Goal: Task Accomplishment & Management: Use online tool/utility

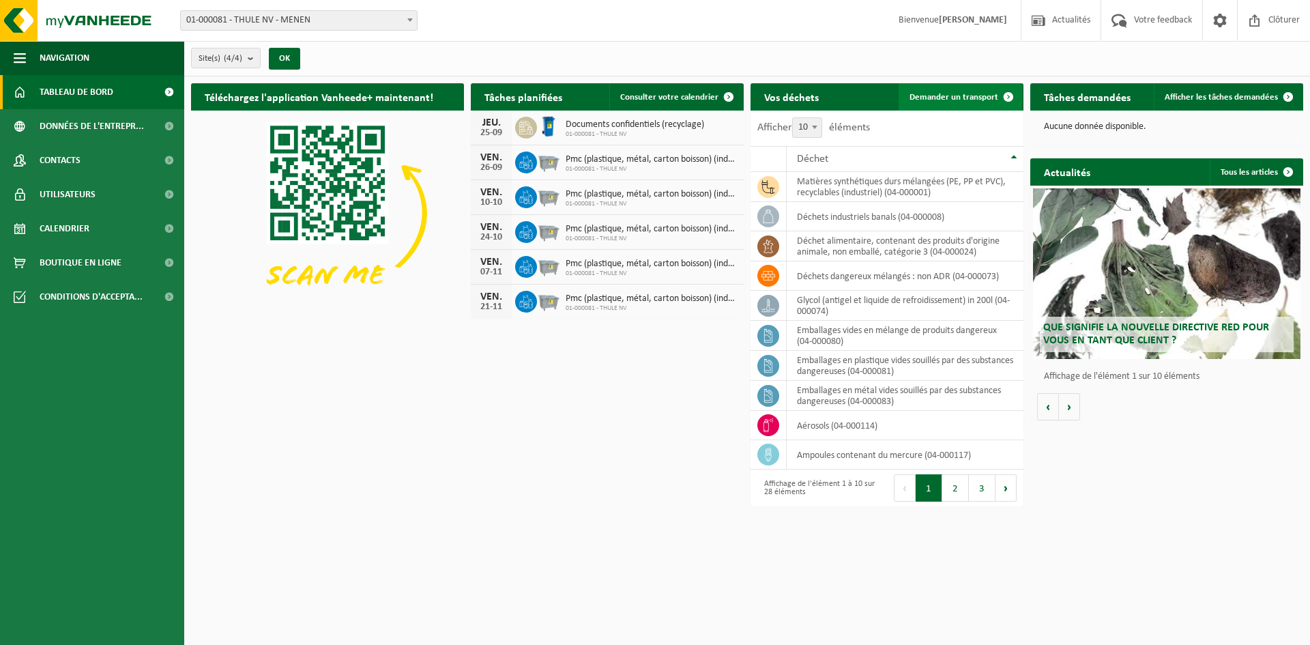
click at [929, 104] on link "Demander un transport" at bounding box center [960, 96] width 123 height 27
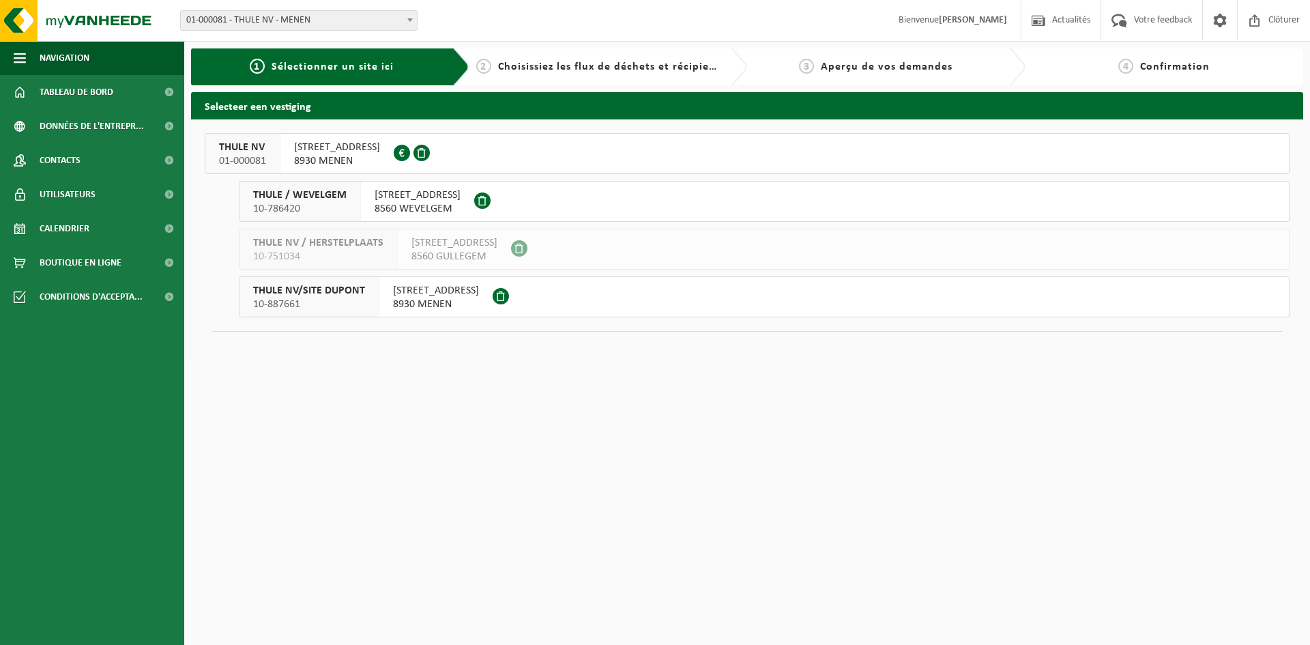
click at [354, 147] on span "KORTRIJKSTRAAT 343" at bounding box center [337, 148] width 86 height 14
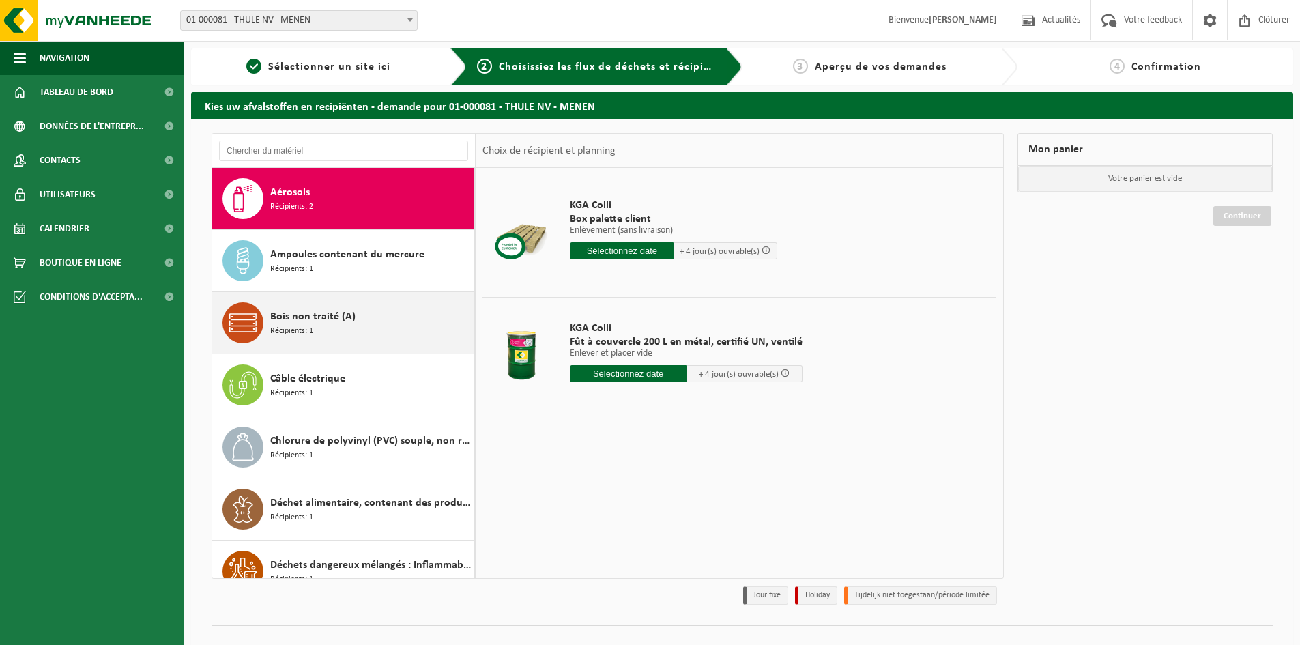
click at [350, 312] on span "Bois non traité (A)" at bounding box center [312, 316] width 85 height 16
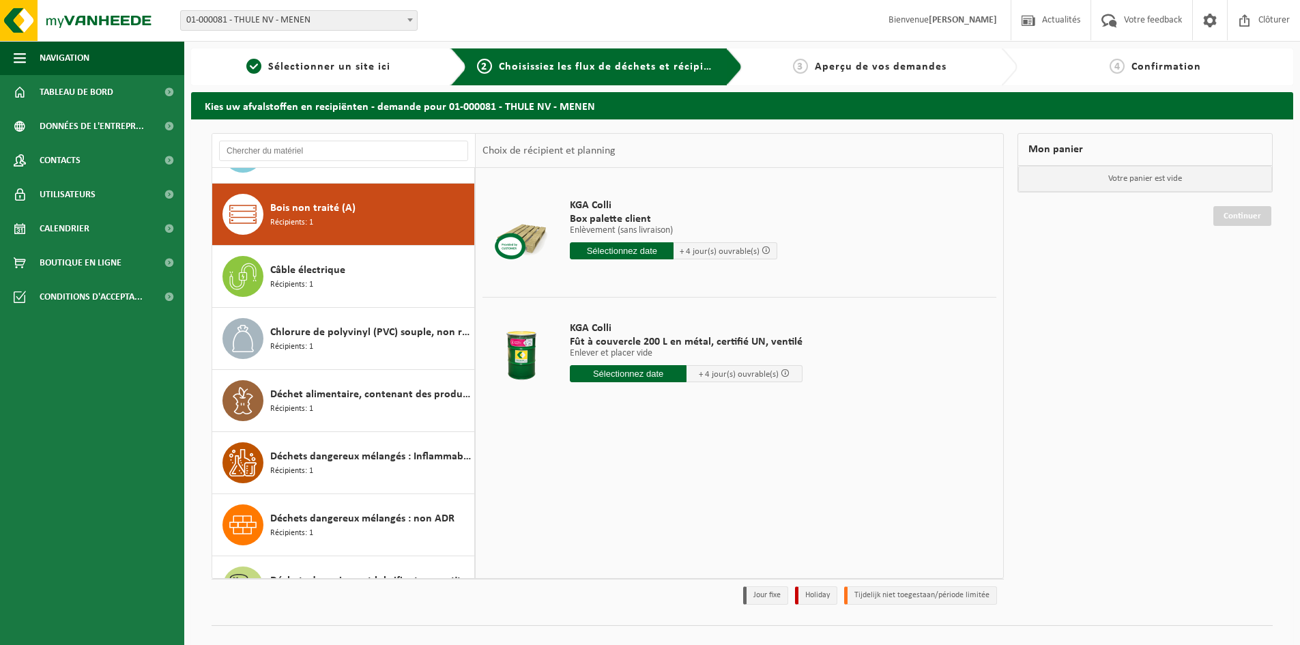
scroll to position [124, 0]
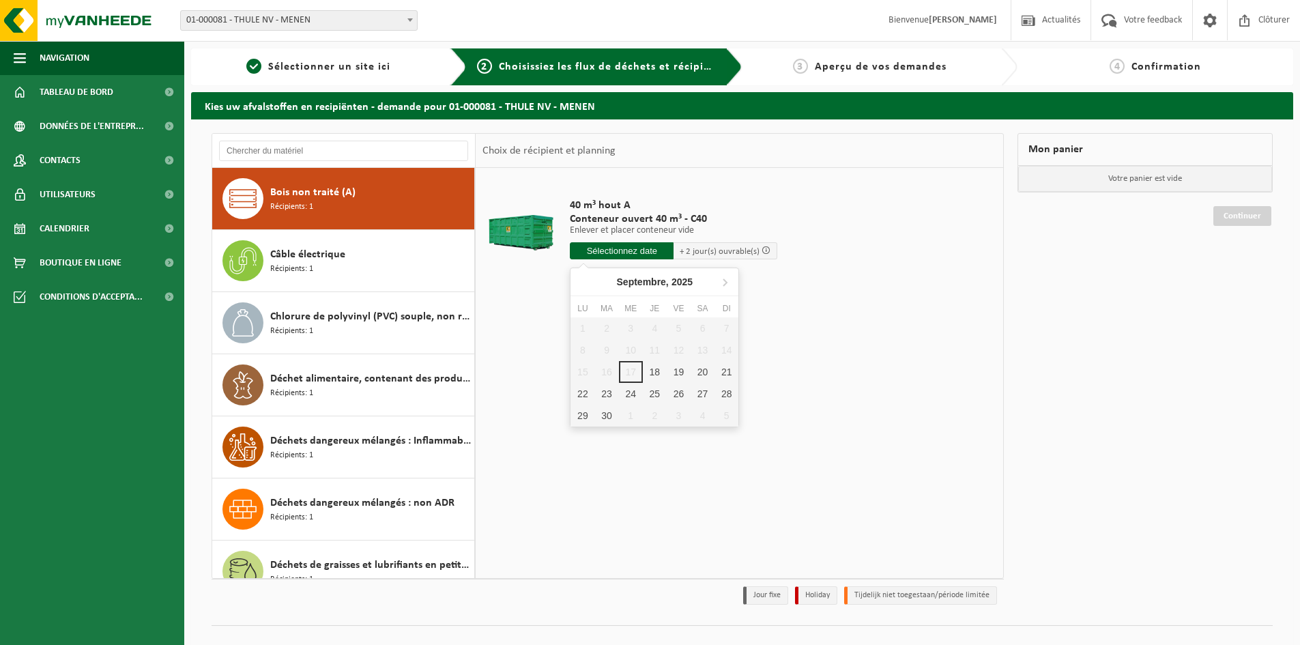
click at [637, 252] on input "text" at bounding box center [622, 250] width 104 height 17
click at [654, 374] on div "18" at bounding box center [655, 372] width 24 height 22
type input "à partir de 2025-09-18"
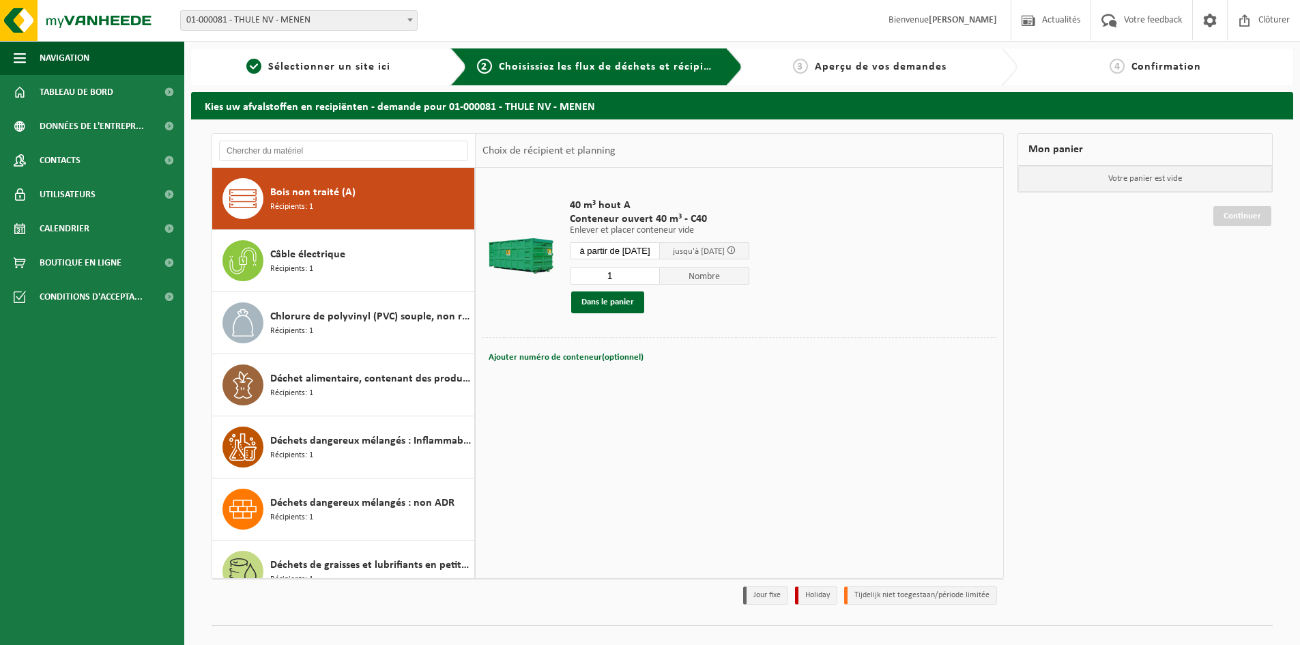
click at [634, 271] on input "1" at bounding box center [615, 276] width 90 height 18
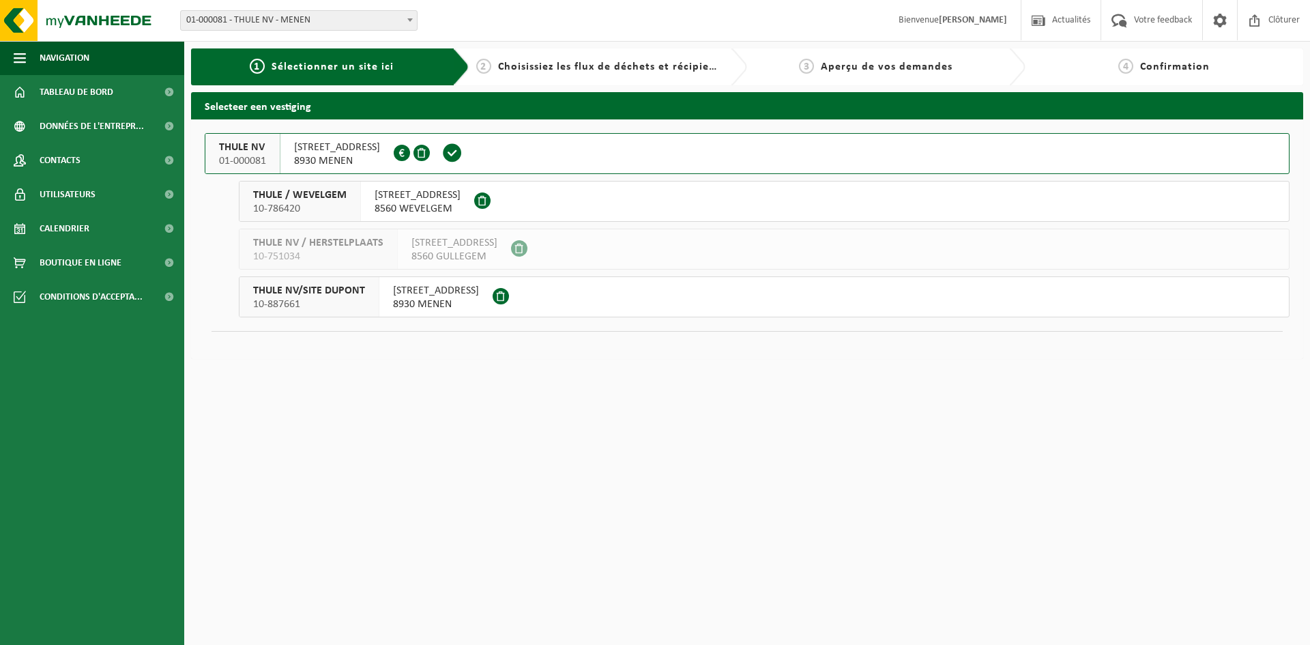
click at [315, 164] on span "8930 MENEN" at bounding box center [337, 161] width 86 height 14
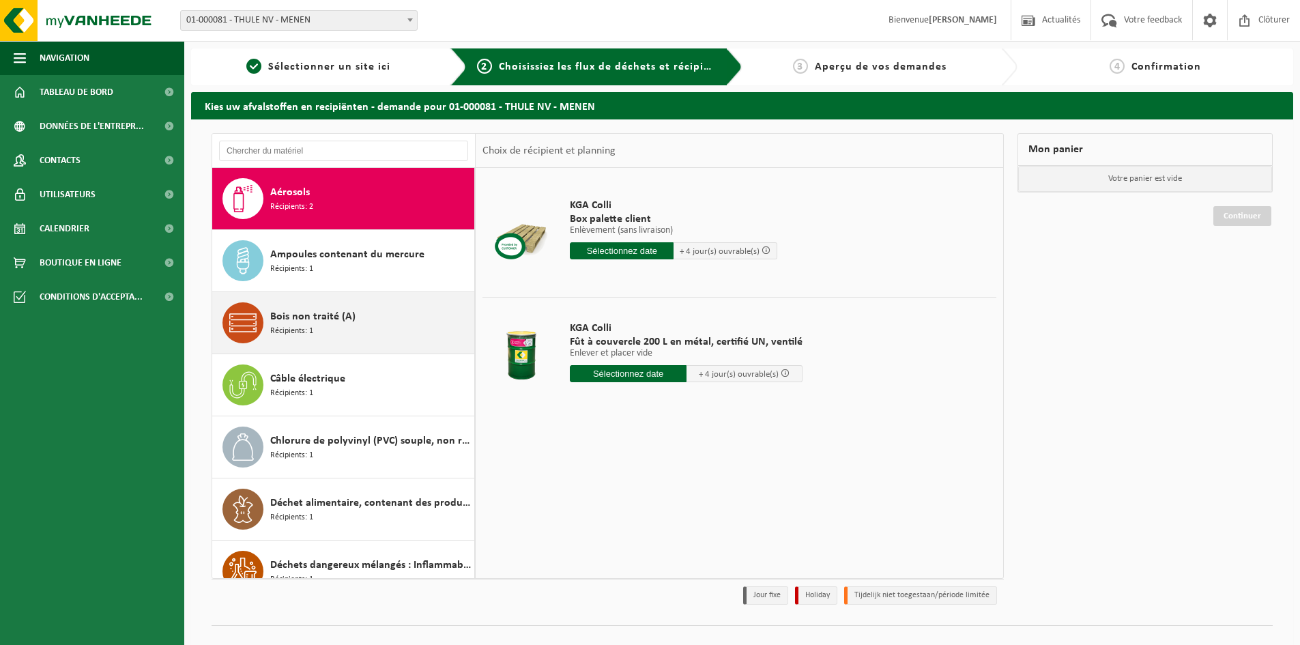
click at [330, 330] on div "Bois non traité (A) Récipients: 1" at bounding box center [370, 322] width 201 height 41
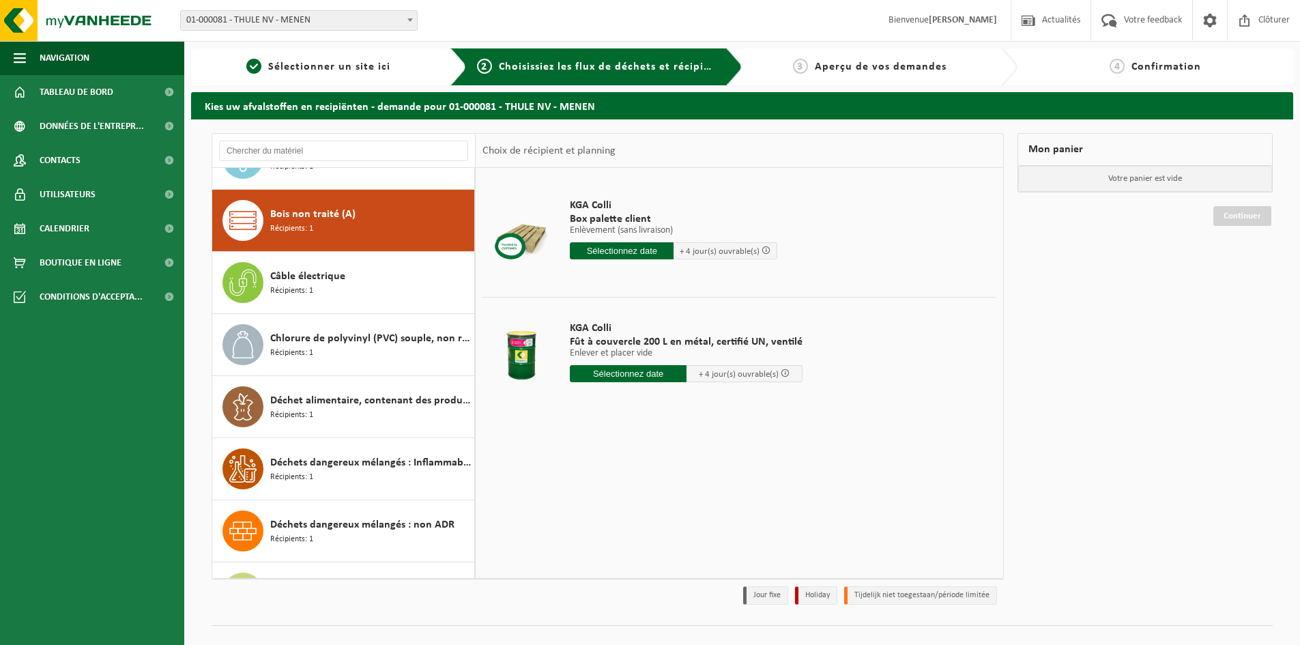
scroll to position [124, 0]
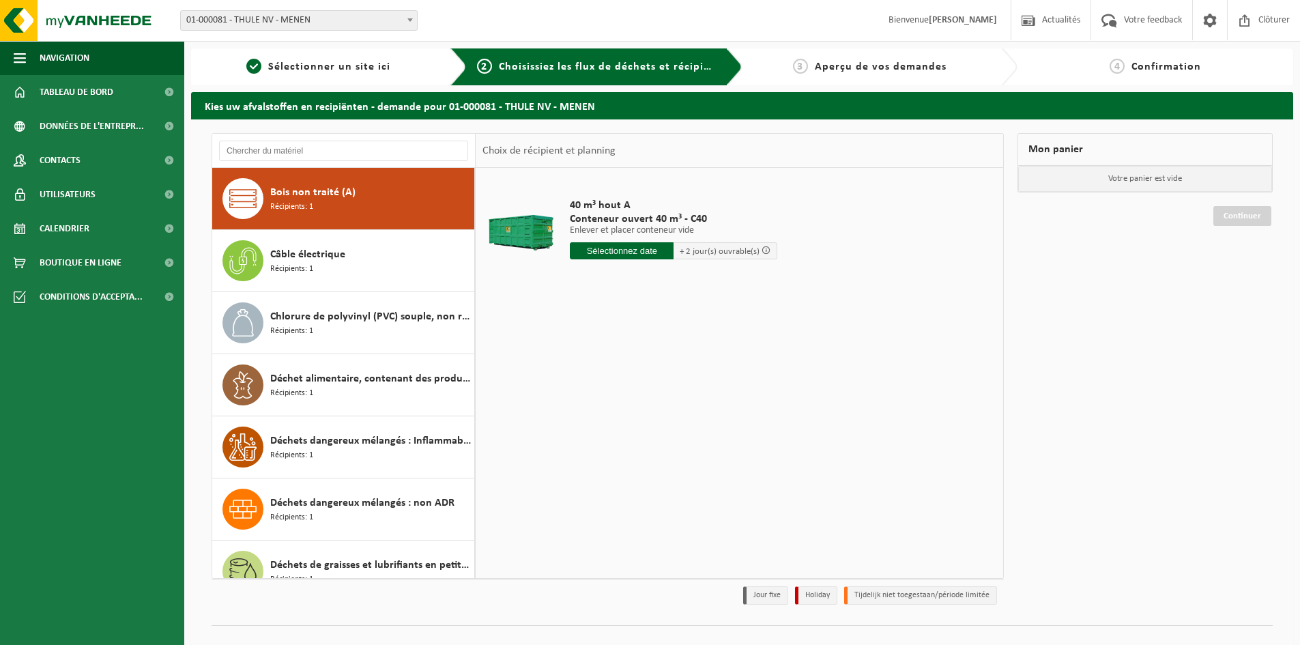
click at [610, 252] on input "text" at bounding box center [622, 250] width 104 height 17
click at [654, 370] on div "18" at bounding box center [655, 372] width 24 height 22
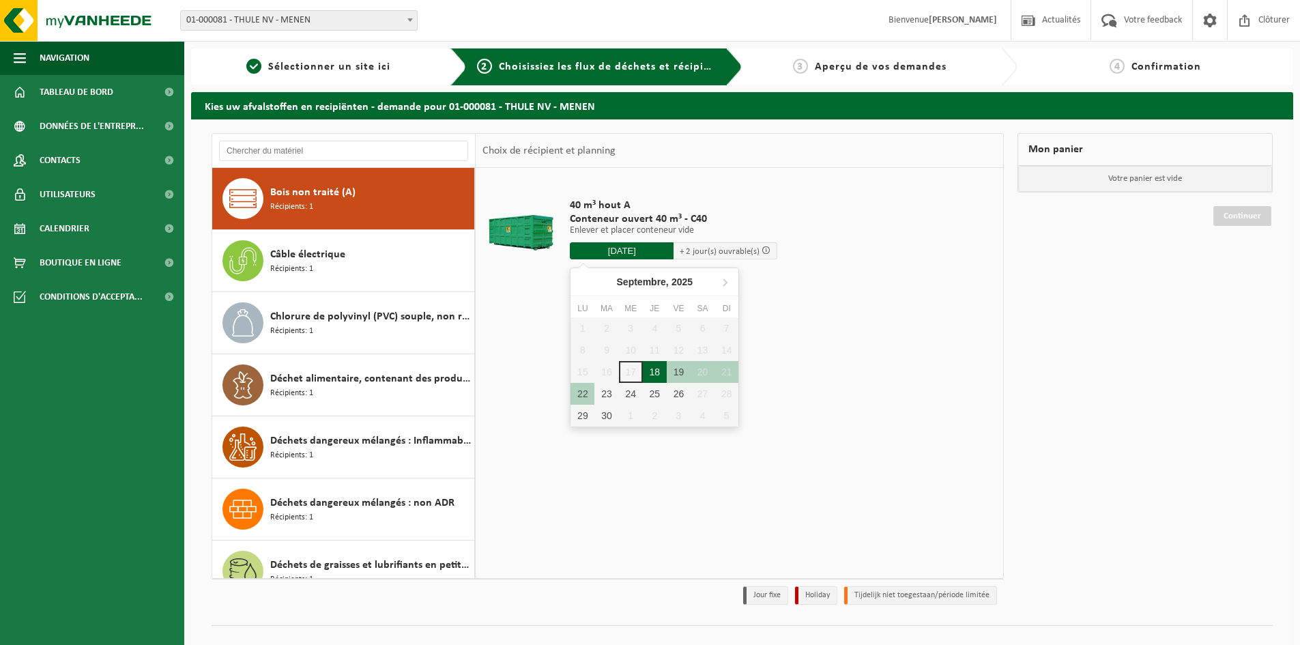
type input "à partir de 2025-09-18"
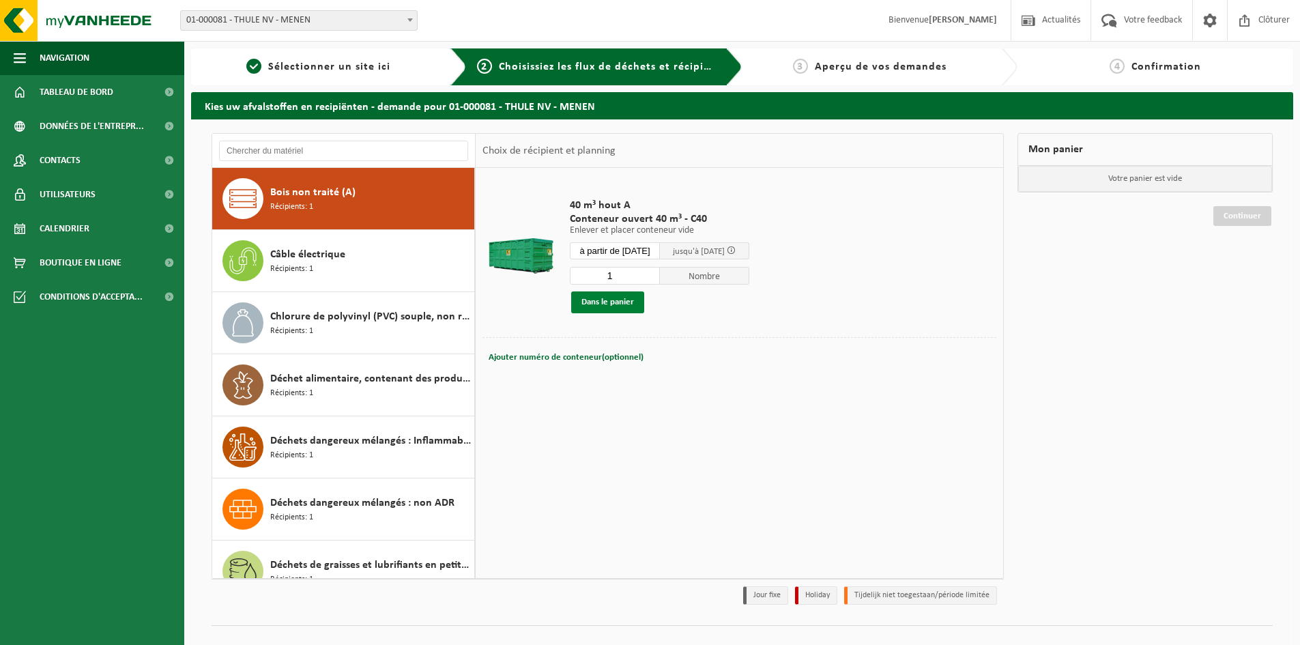
click at [609, 307] on button "Dans le panier" at bounding box center [607, 302] width 73 height 22
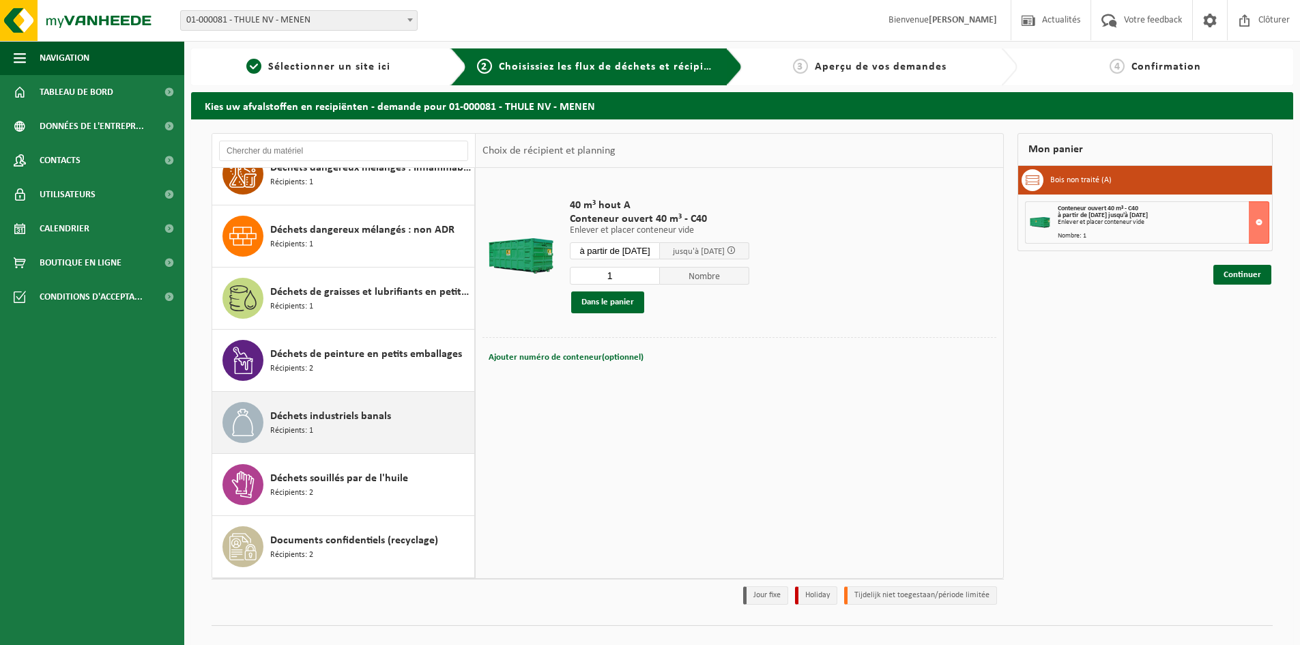
click at [370, 421] on span "Déchets industriels banals" at bounding box center [330, 416] width 121 height 16
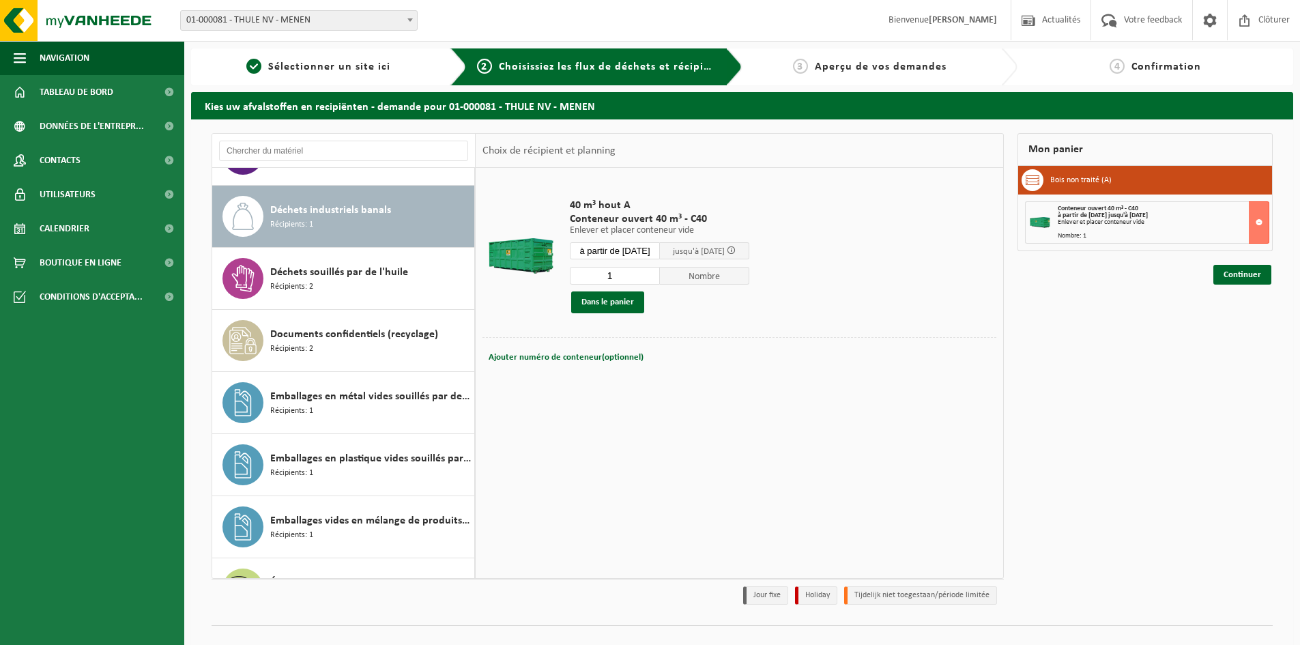
scroll to position [621, 0]
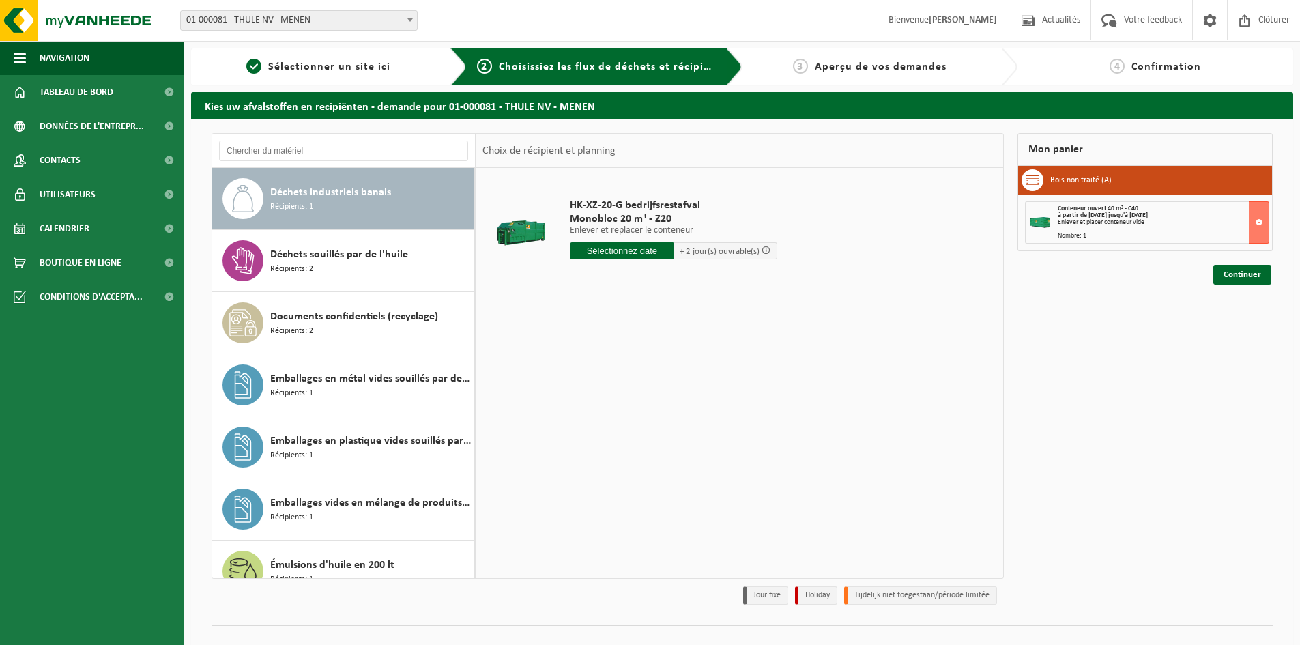
click at [604, 251] on input "text" at bounding box center [622, 250] width 104 height 17
click at [652, 375] on div "18" at bounding box center [655, 372] width 24 height 22
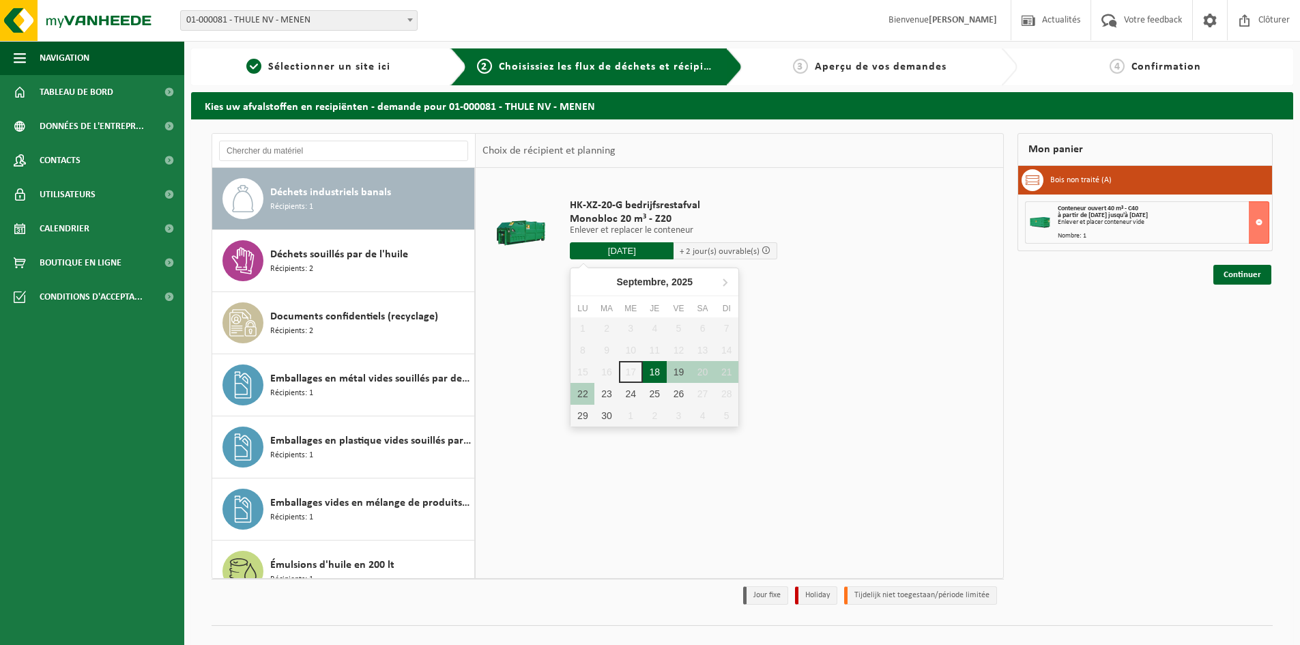
type input "à partir de 2025-09-18"
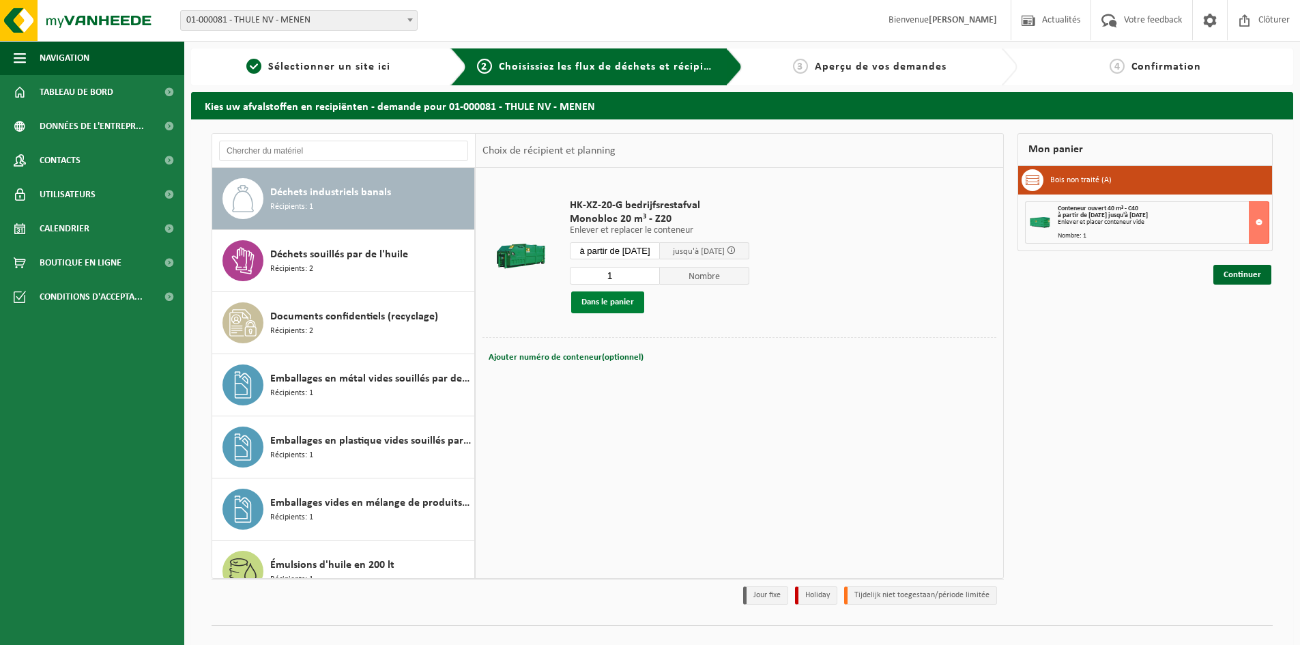
click at [612, 294] on button "Dans le panier" at bounding box center [607, 302] width 73 height 22
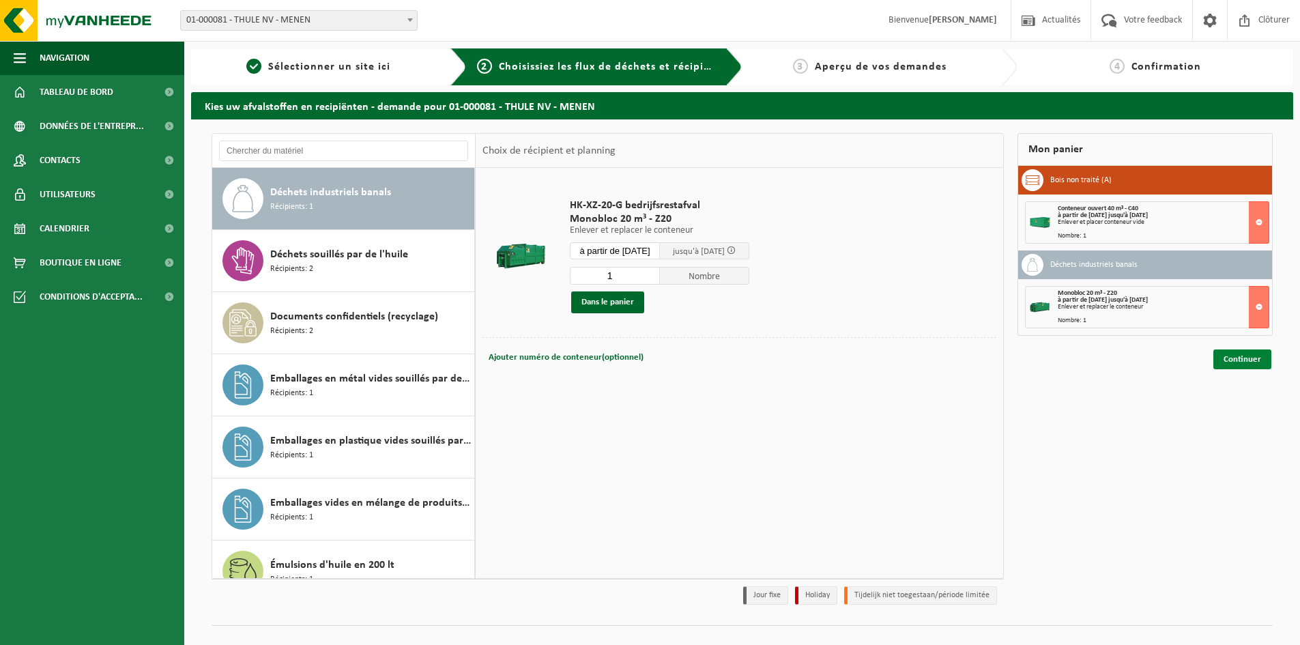
click at [1251, 358] on link "Continuer" at bounding box center [1242, 359] width 58 height 20
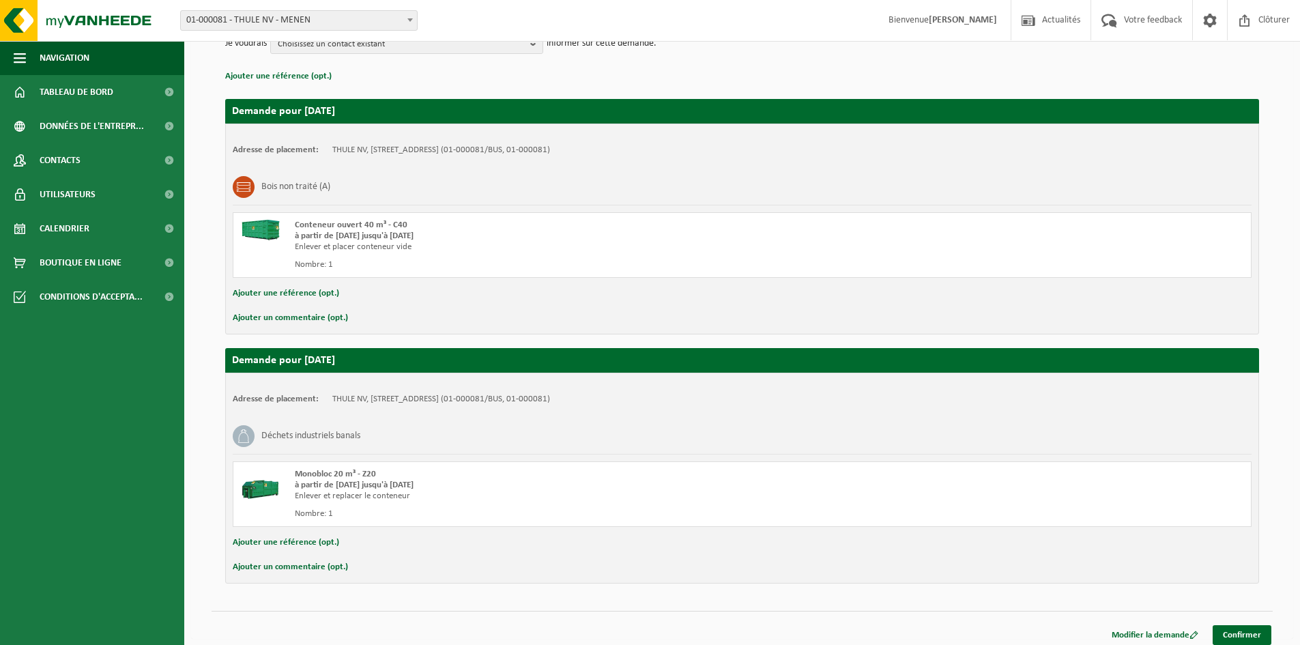
scroll to position [190, 0]
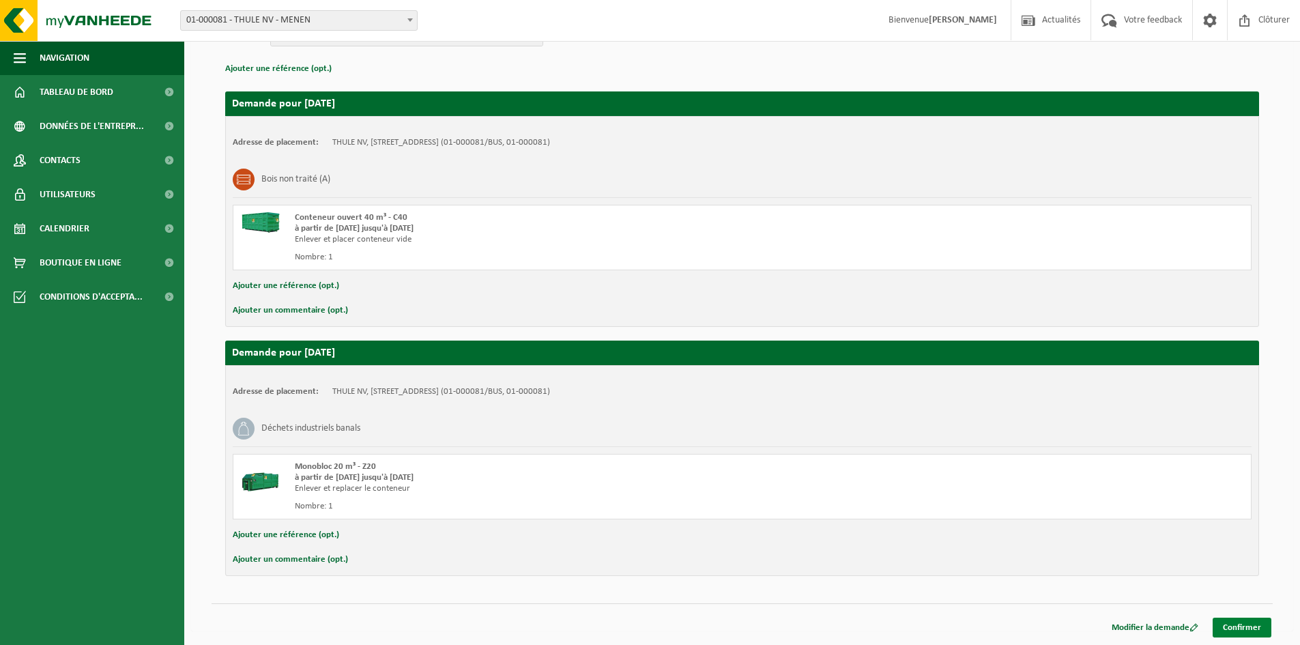
click at [1241, 625] on link "Confirmer" at bounding box center [1241, 627] width 59 height 20
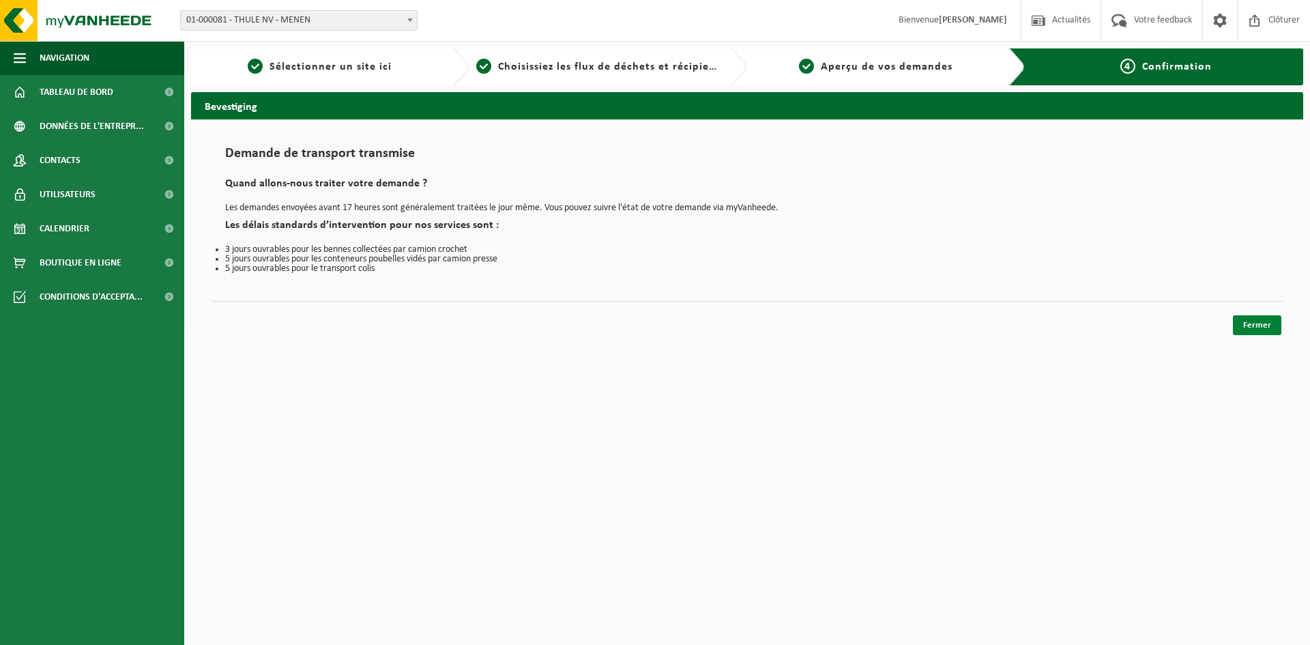
click at [1262, 325] on link "Fermer" at bounding box center [1257, 325] width 48 height 20
